Goal: Complete application form: Complete application form

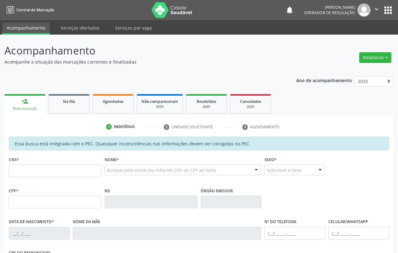
click at [116, 165] on div "Busque pelo nome (ou informe CNS ou CPF ao lado)" at bounding box center [183, 170] width 157 height 11
click at [107, 167] on input "text" at bounding box center [107, 173] width 0 height 13
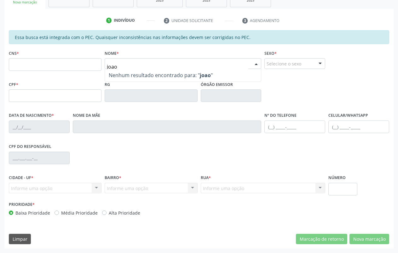
scroll to position [106, 0]
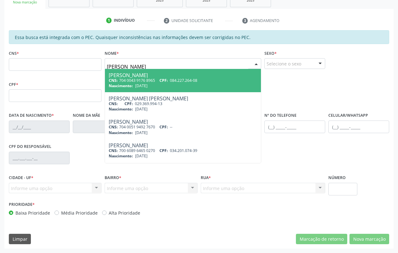
type input "[PERSON_NAME]"
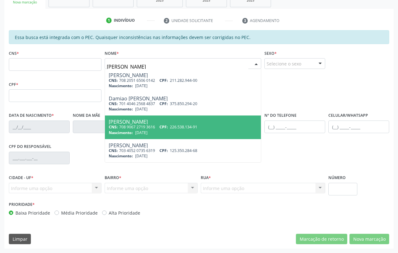
click at [158, 128] on div "CNS: 708 9067 2719 3616 CPF: 226.538.134-91" at bounding box center [183, 126] width 148 height 5
type input "708 9067 2719 3616"
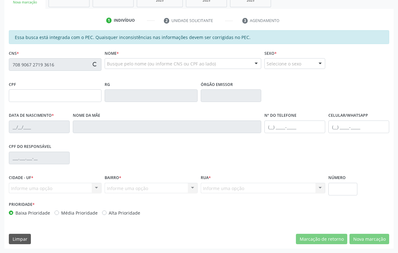
type input "226.538.134-91"
type input "[DATE]"
type input "Helena da Conceicao"
type input "[PHONE_NUMBER]"
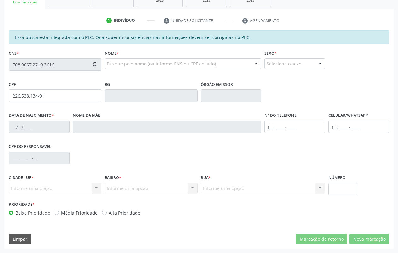
type input "S/N"
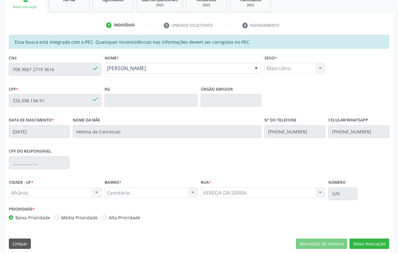
scroll to position [103, 0]
